Goal: Task Accomplishment & Management: Use online tool/utility

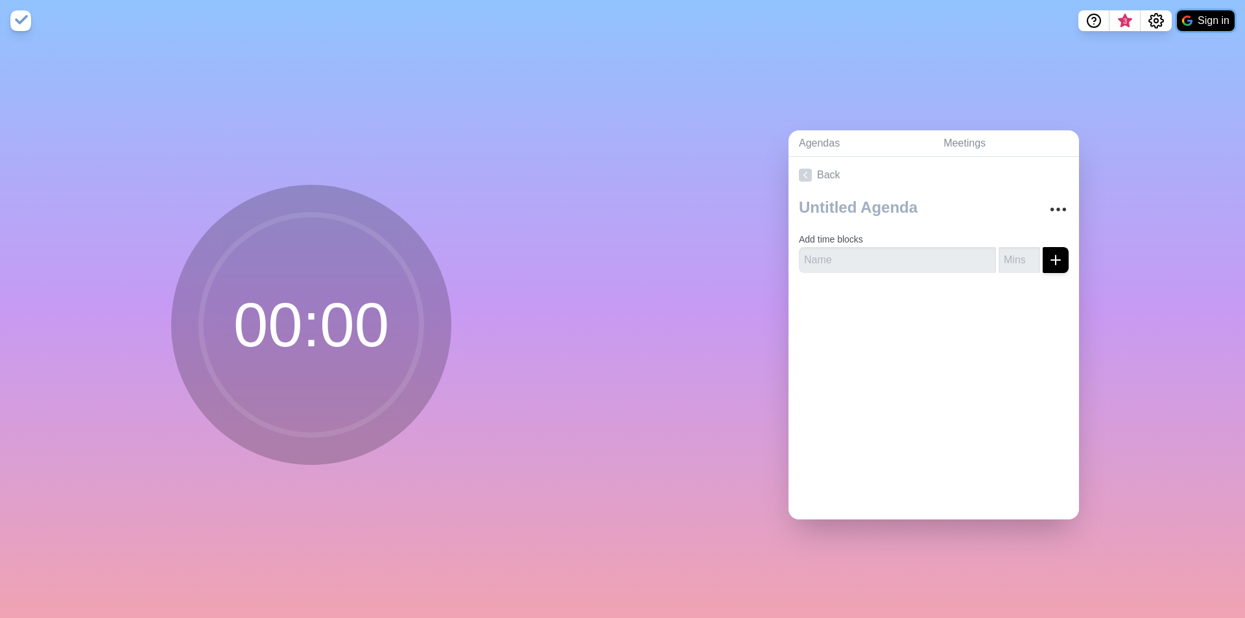
click at [1197, 21] on button "Sign in" at bounding box center [1206, 20] width 58 height 21
click at [809, 146] on link "Agendas" at bounding box center [861, 143] width 145 height 27
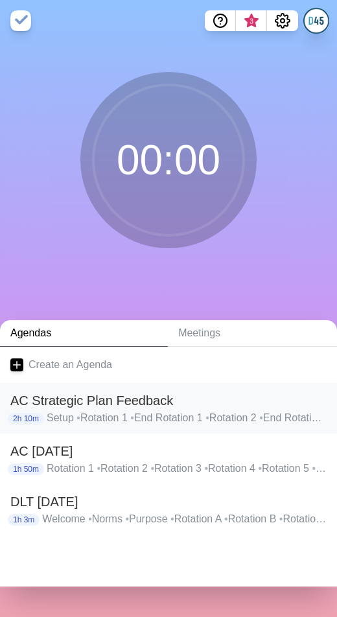
click at [87, 395] on h2 "AC Strategic Plan Feedback" at bounding box center [168, 400] width 316 height 19
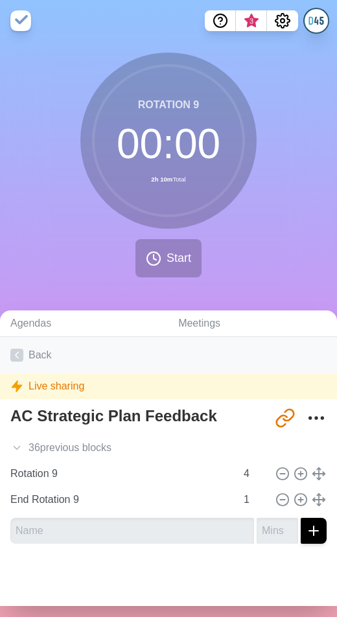
click at [16, 352] on icon at bounding box center [16, 355] width 13 height 13
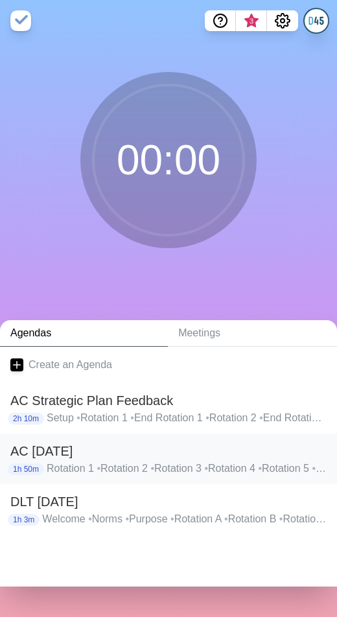
click at [69, 453] on h2 "AC [DATE]" at bounding box center [168, 451] width 316 height 19
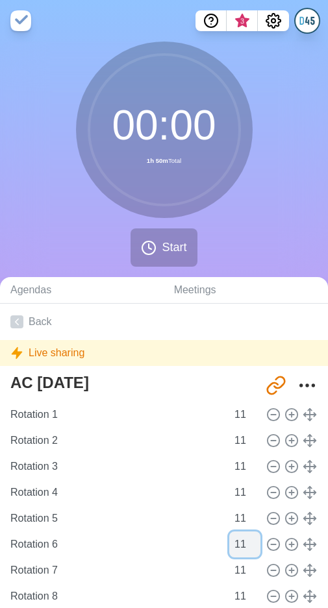
click at [232, 549] on input "11" at bounding box center [244, 544] width 31 height 26
drag, startPoint x: 237, startPoint y: 545, endPoint x: 219, endPoint y: 540, distance: 19.5
click at [219, 540] on div "Rotation 6 11" at bounding box center [163, 544] width 317 height 26
type input "5"
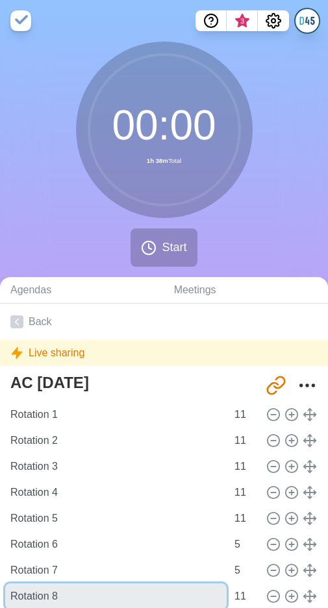
scroll to position [1, 0]
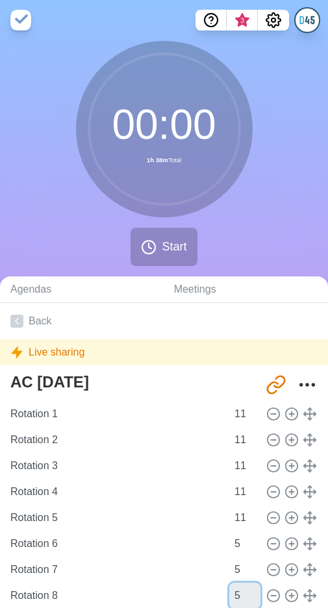
type input "5"
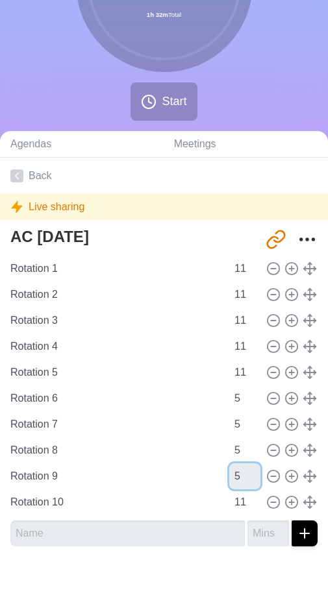
type input "5"
click at [66, 88] on div "00 : 00 1h 20m Total Start" at bounding box center [164, 13] width 328 height 235
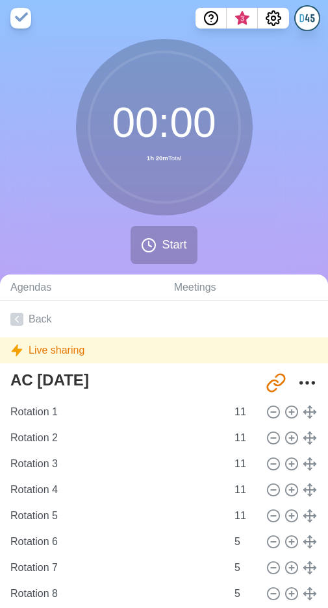
scroll to position [2, 0]
click at [156, 235] on button "Start" at bounding box center [163, 245] width 66 height 38
